Goal: Task Accomplishment & Management: Manage account settings

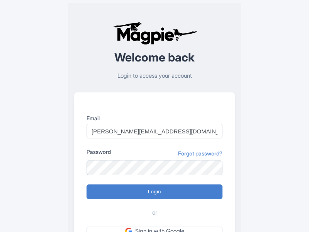
type input "Logging in..."
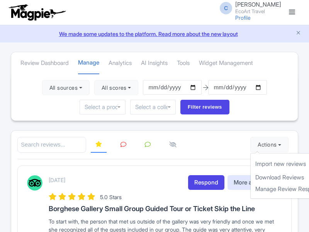
click at [261, 164] on link "Import new reviews" at bounding box center [296, 164] width 91 height 15
